Goal: Obtain resource: Obtain resource

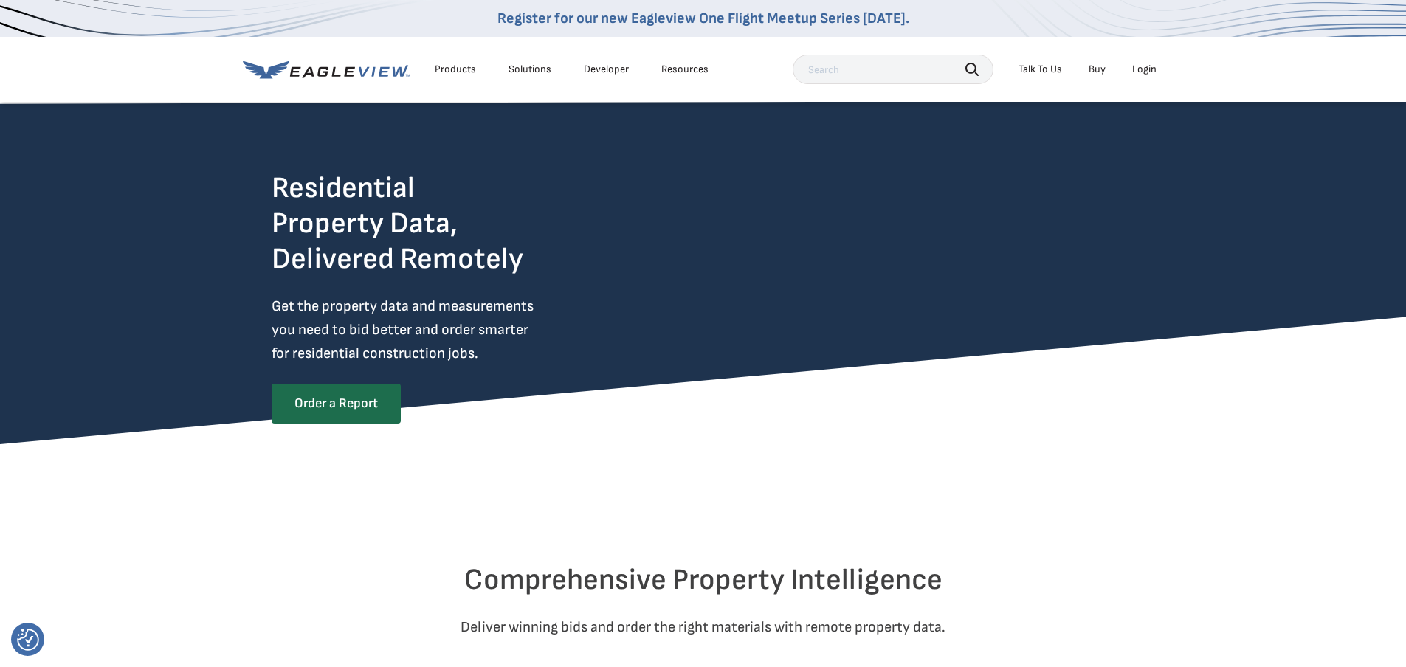
click at [1156, 66] on li "Login" at bounding box center [1144, 69] width 39 height 22
click at [1147, 69] on div "Login" at bounding box center [1144, 69] width 24 height 13
click at [1149, 63] on div "Login" at bounding box center [1144, 69] width 24 height 13
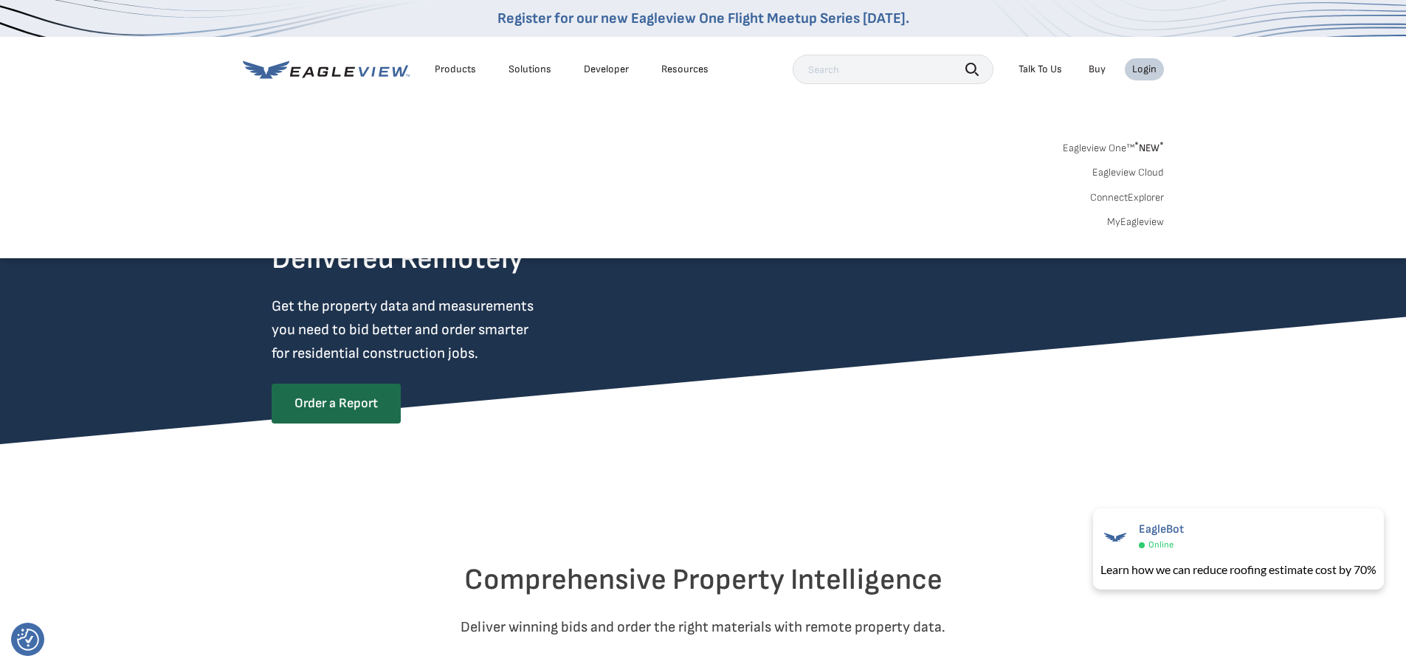
click at [1134, 226] on link "MyEagleview" at bounding box center [1135, 221] width 57 height 13
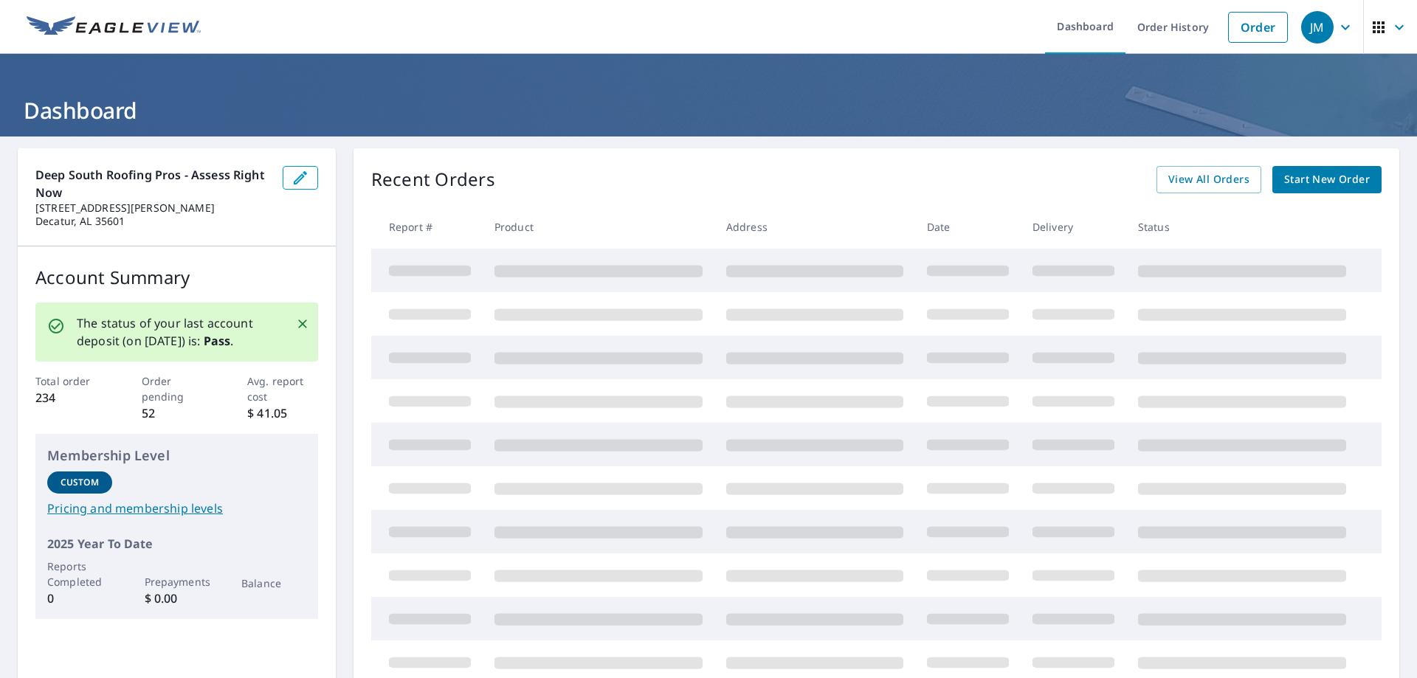
click at [295, 327] on icon "Close" at bounding box center [302, 324] width 15 height 15
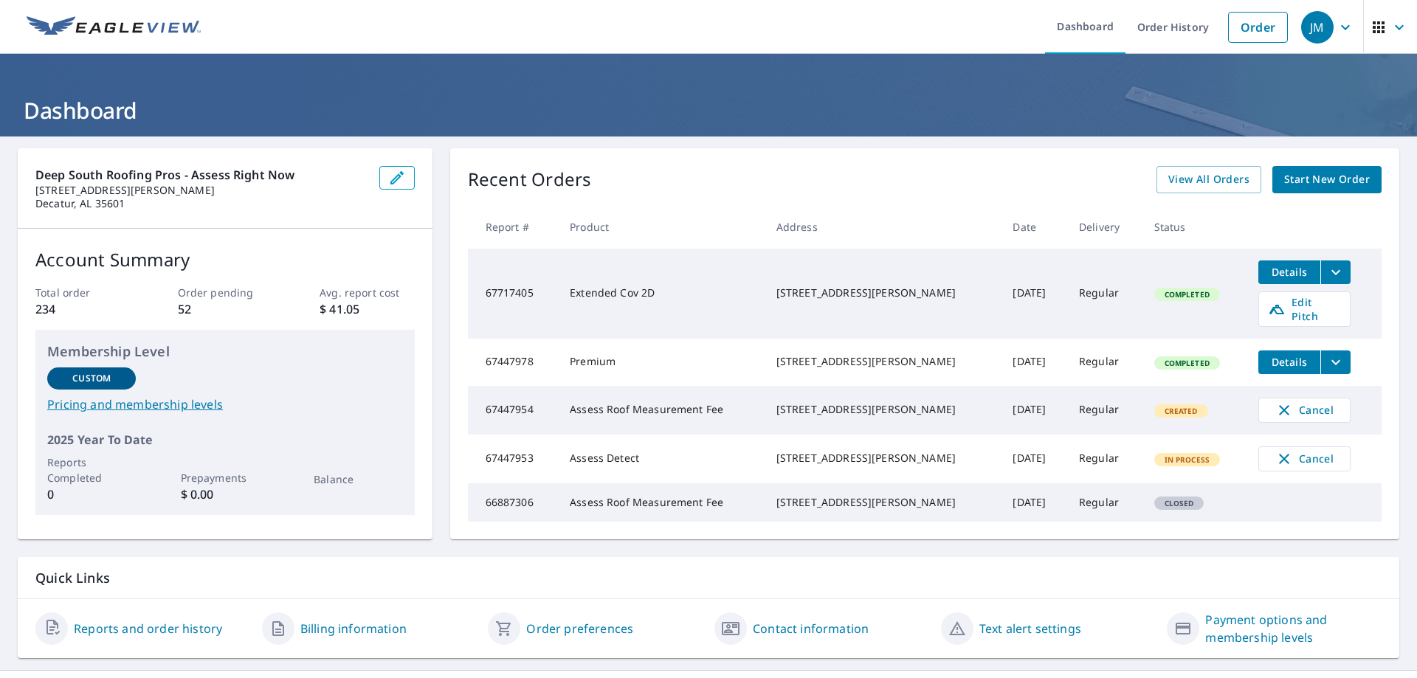
click at [1331, 274] on icon "filesDropdownBtn-67717405" at bounding box center [1335, 271] width 9 height 5
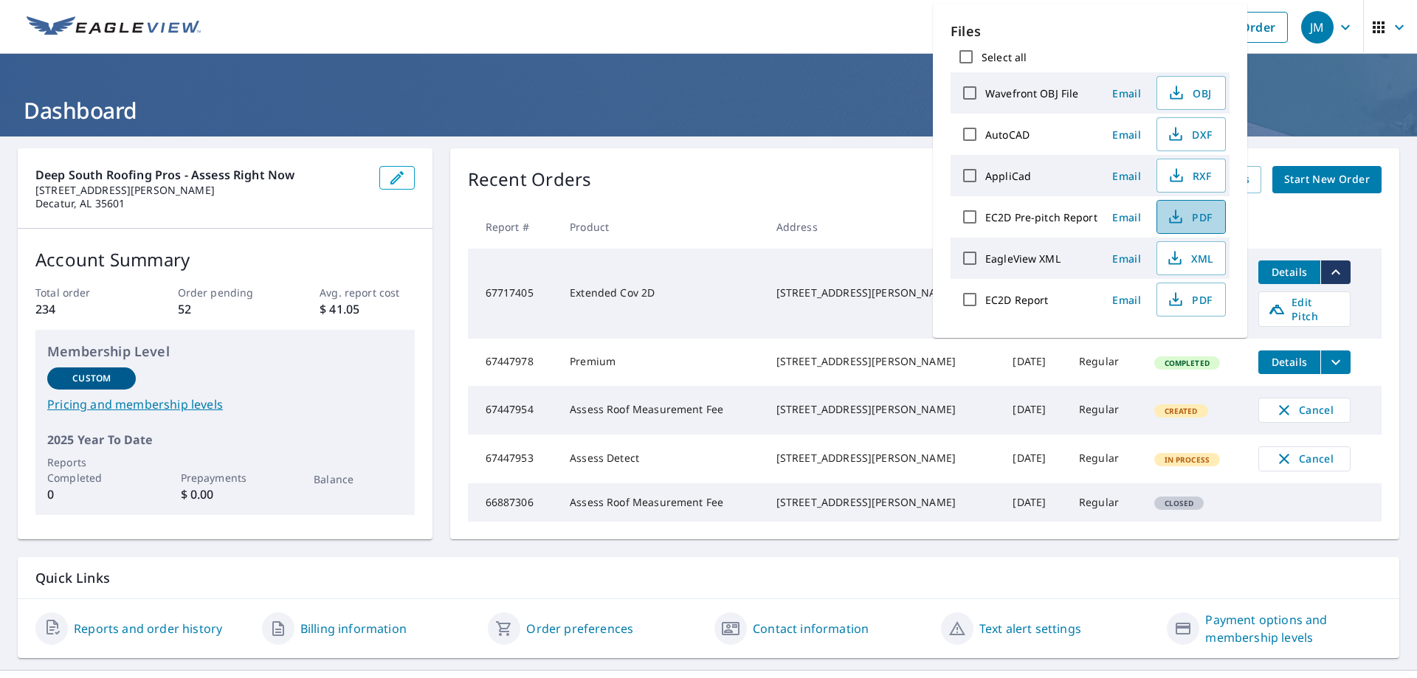
click at [1181, 215] on icon "button" at bounding box center [1176, 217] width 18 height 18
drag, startPoint x: 1306, startPoint y: 228, endPoint x: 1312, endPoint y: 370, distance: 142.5
click at [1306, 229] on th at bounding box center [1313, 227] width 135 height 44
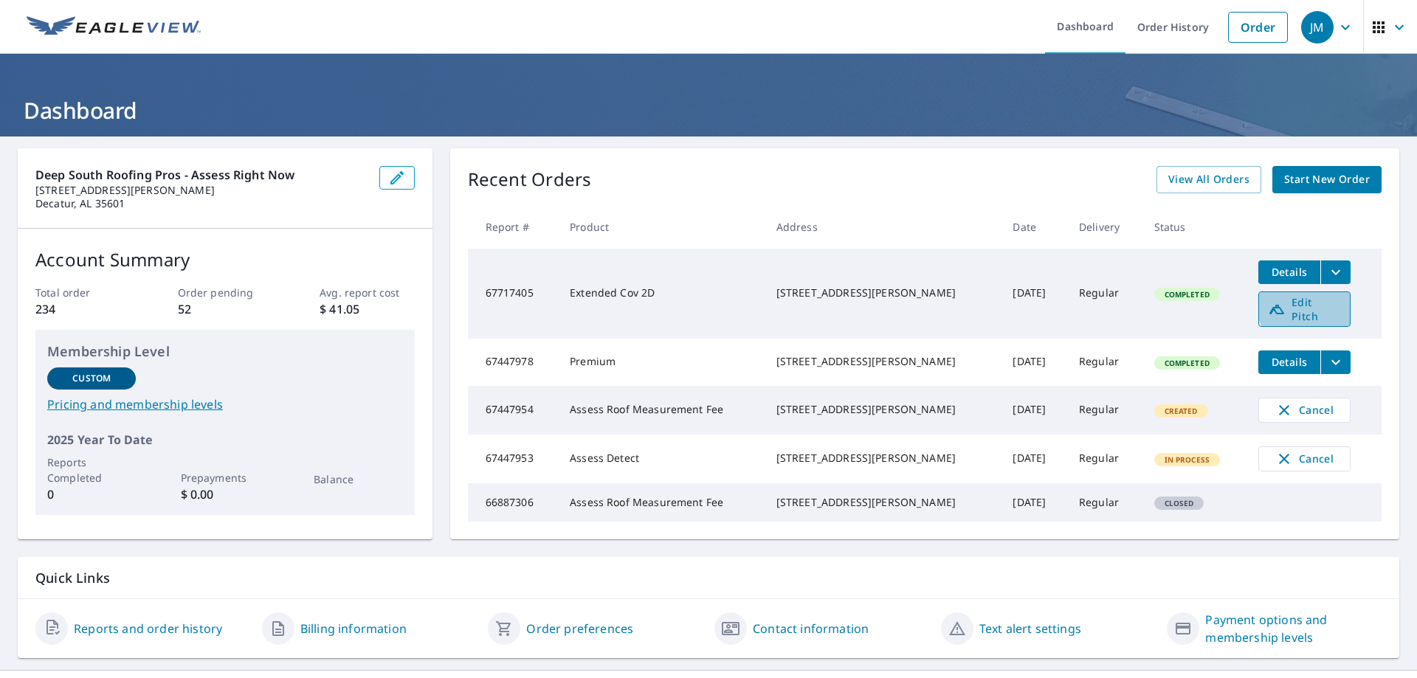
click at [1297, 304] on span "Edit Pitch" at bounding box center [1304, 309] width 73 height 28
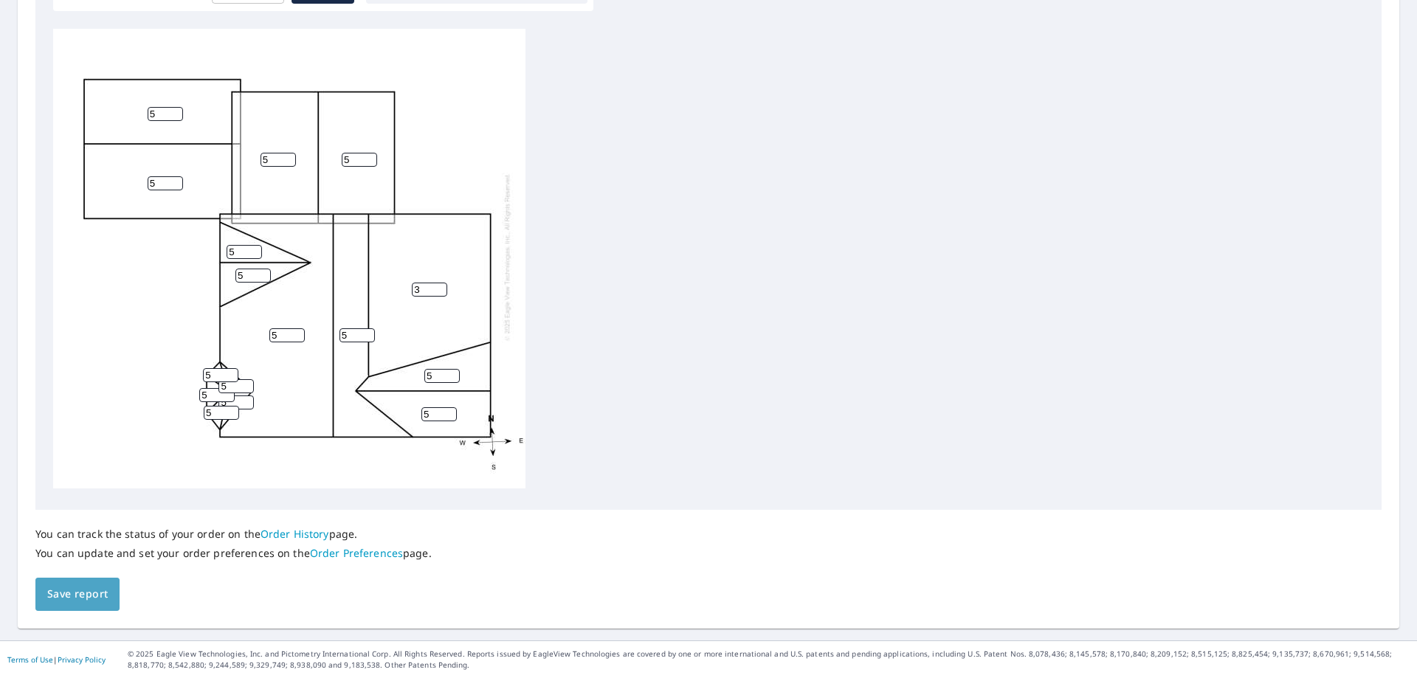
drag, startPoint x: 66, startPoint y: 591, endPoint x: 73, endPoint y: 588, distance: 7.9
click at [66, 590] on span "Save report" at bounding box center [77, 594] width 61 height 18
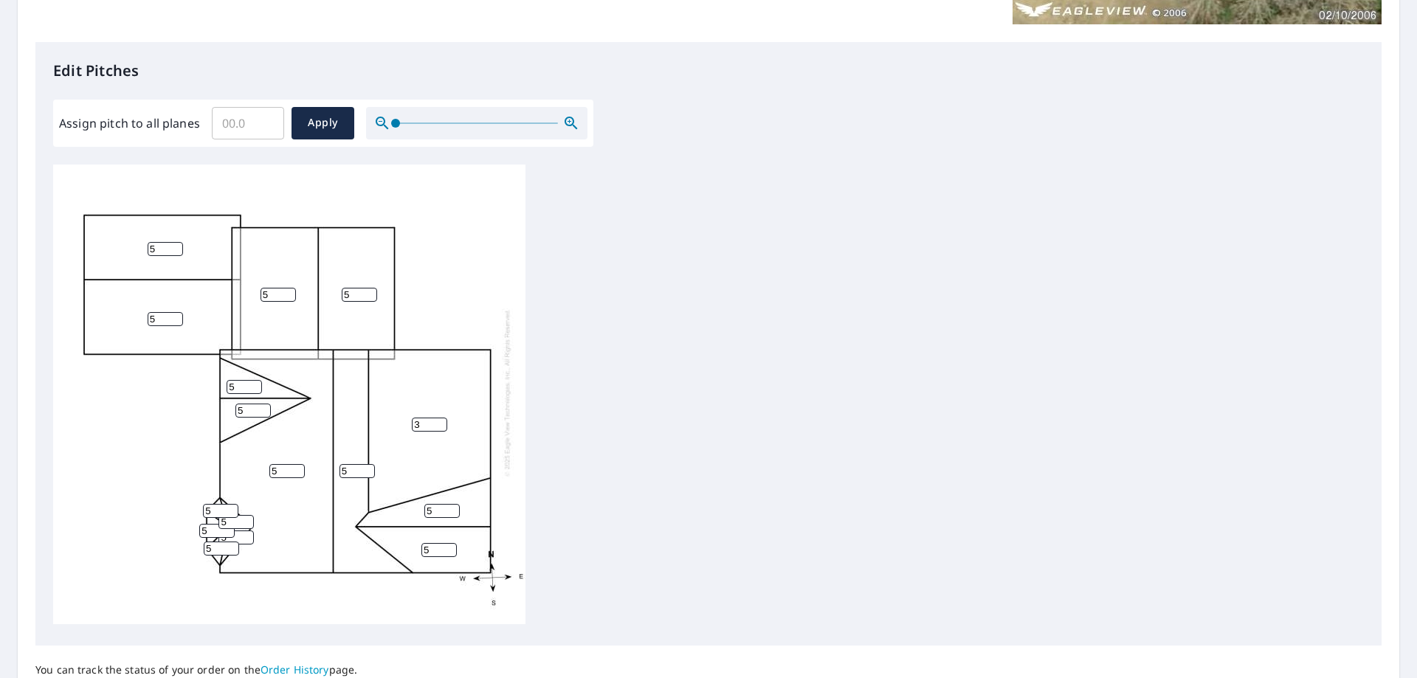
scroll to position [517, 0]
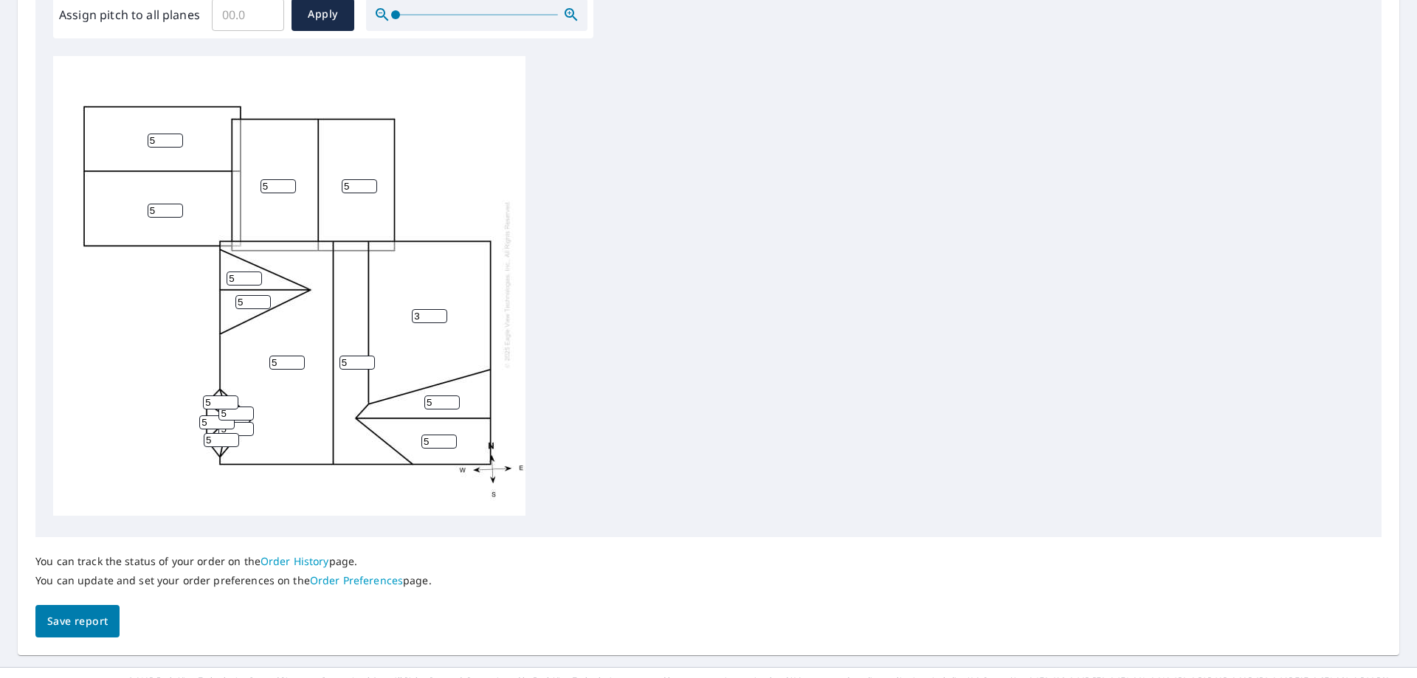
click at [741, 233] on div "5 3 5 5 5 5 5 5 5 5 5 5 5 5 5 5" at bounding box center [708, 287] width 1311 height 463
click at [106, 621] on span "Save report" at bounding box center [77, 621] width 61 height 18
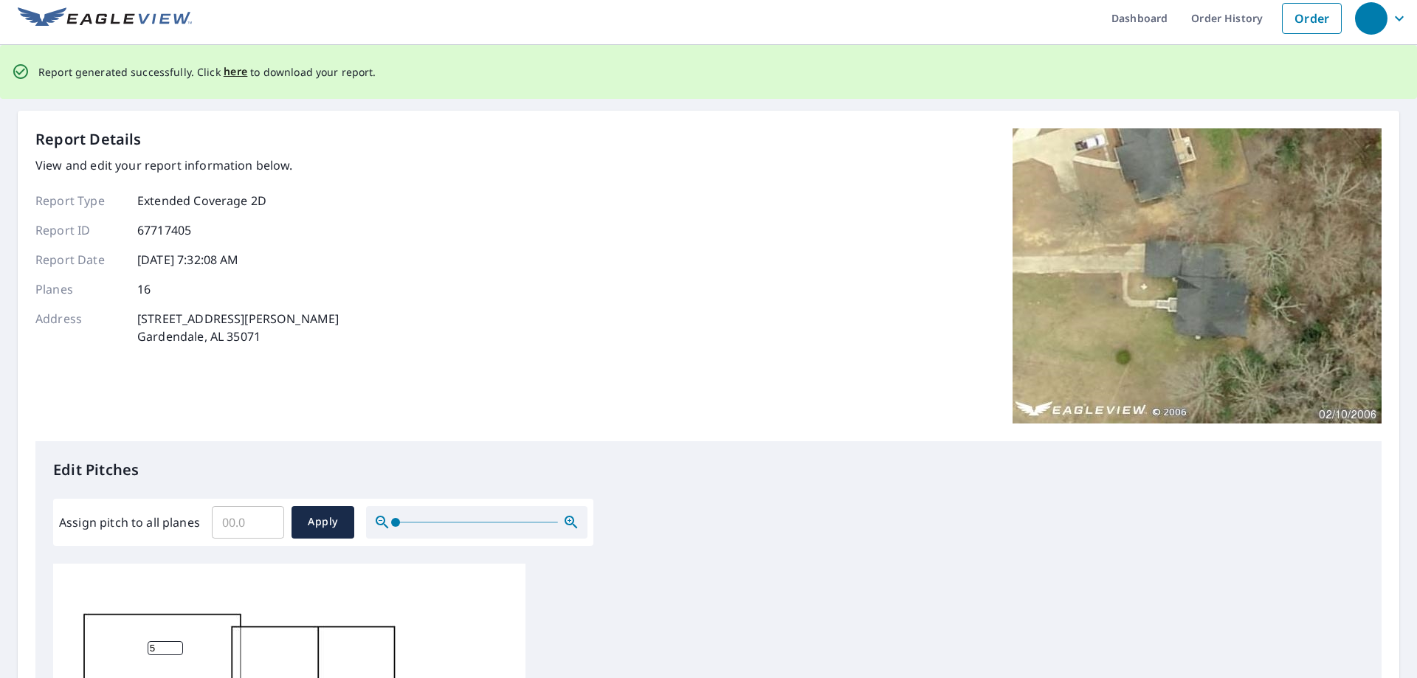
scroll to position [0, 0]
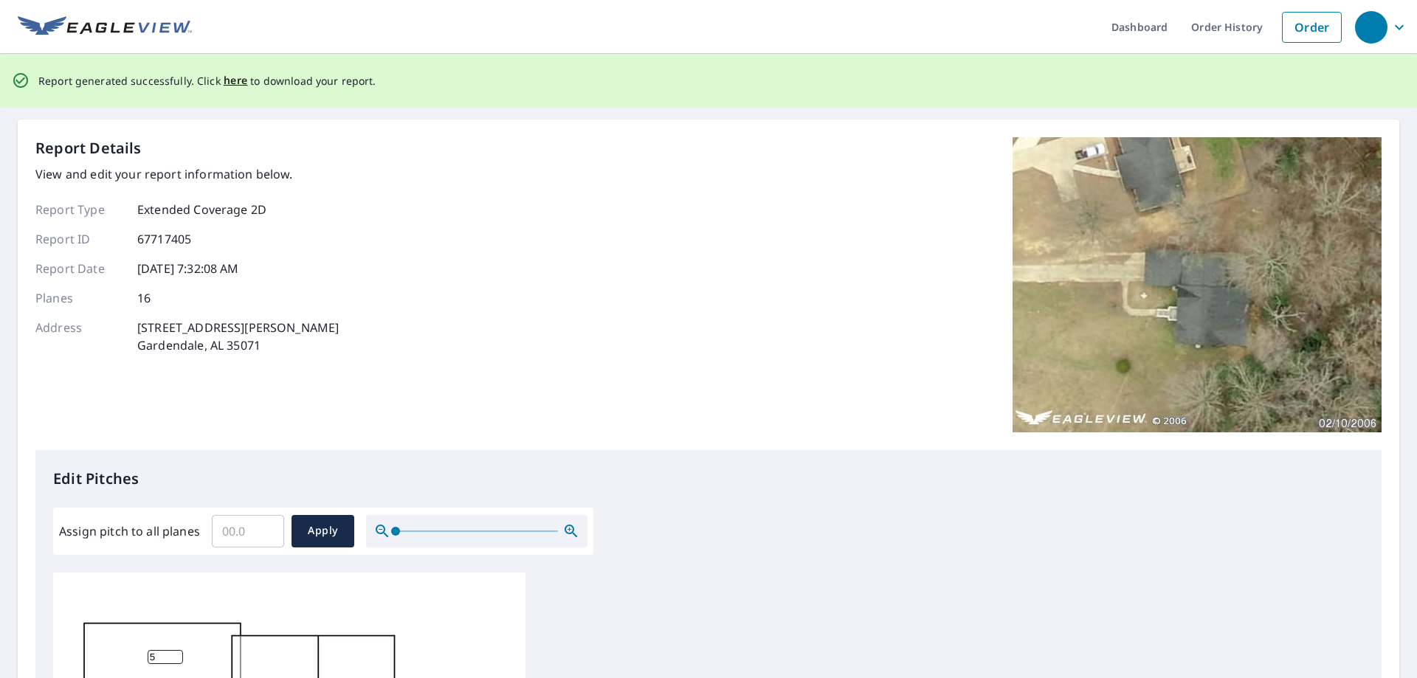
click at [215, 81] on p "Report generated successfully. Click here to download your report." at bounding box center [207, 81] width 338 height 18
click at [224, 79] on span "here" at bounding box center [236, 81] width 24 height 18
